Goal: Information Seeking & Learning: Learn about a topic

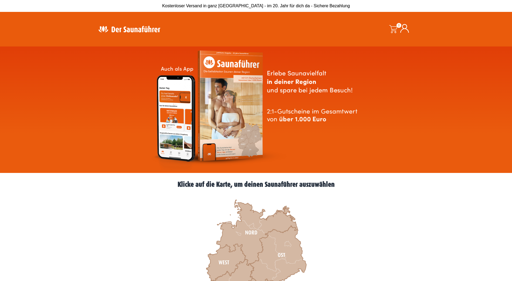
scroll to position [30, 0]
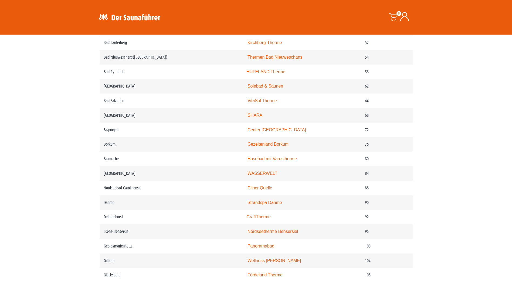
scroll to position [378, 0]
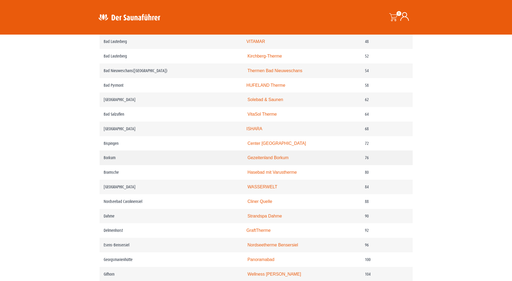
click at [267, 160] on link "Gezeitenland Borkum" at bounding box center [268, 157] width 41 height 5
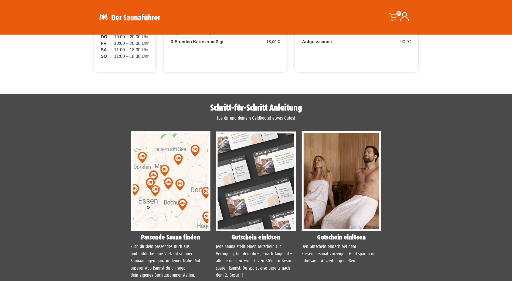
scroll to position [324, 0]
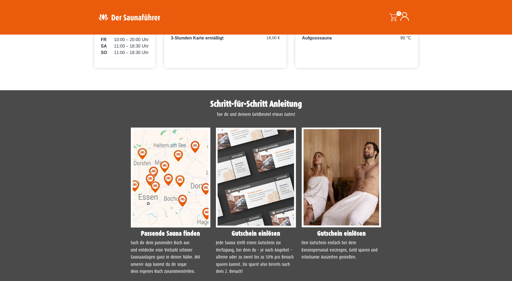
click at [182, 187] on img at bounding box center [171, 177] width 80 height 100
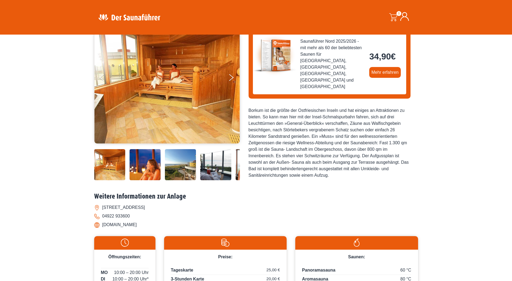
scroll to position [135, 0]
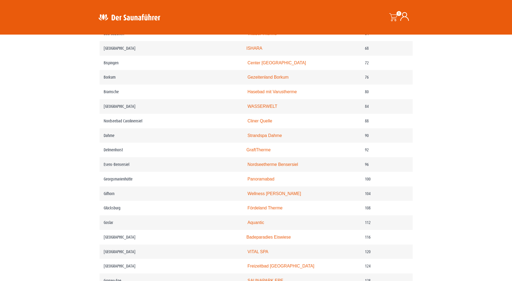
scroll to position [459, 0]
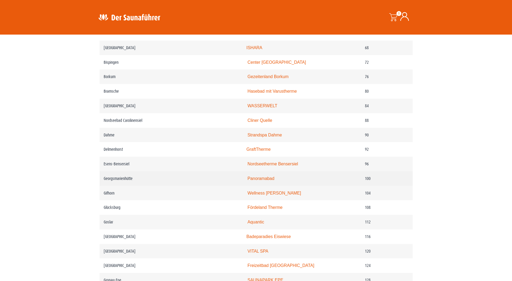
click at [272, 181] on link "Panoramabad" at bounding box center [261, 178] width 27 height 5
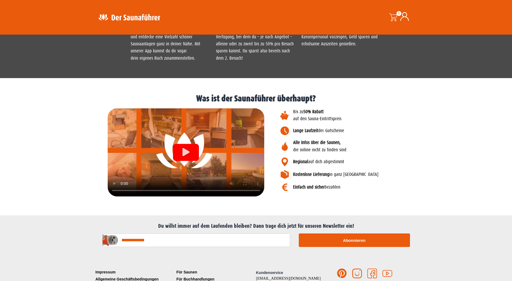
scroll to position [591, 0]
